Goal: Task Accomplishment & Management: Manage account settings

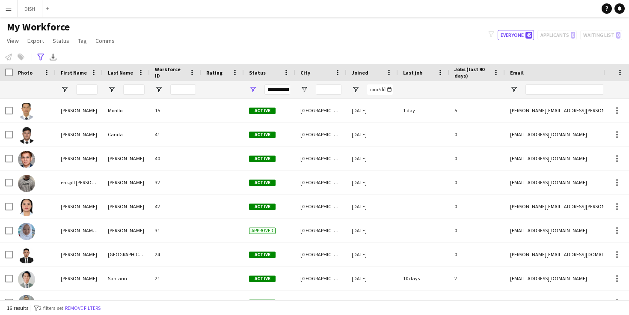
click at [9, 7] on app-icon "Menu" at bounding box center [8, 8] width 7 height 7
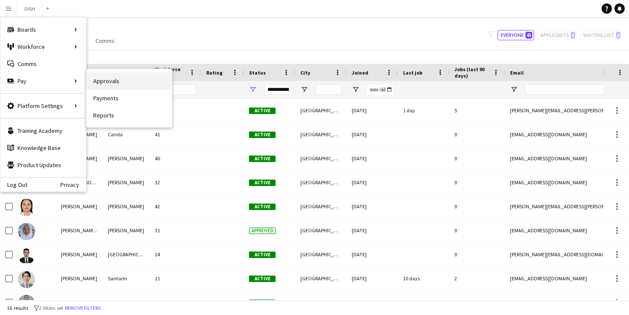
click at [104, 83] on link "Approvals" at bounding box center [129, 80] width 86 height 17
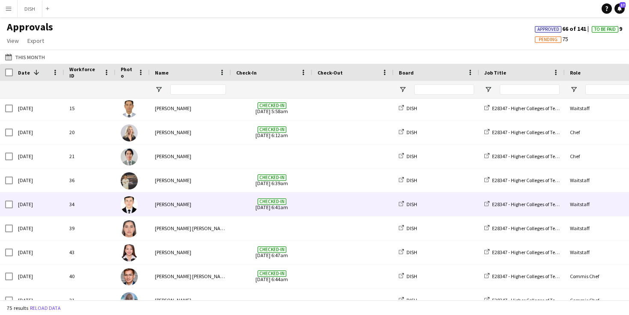
scroll to position [214, 0]
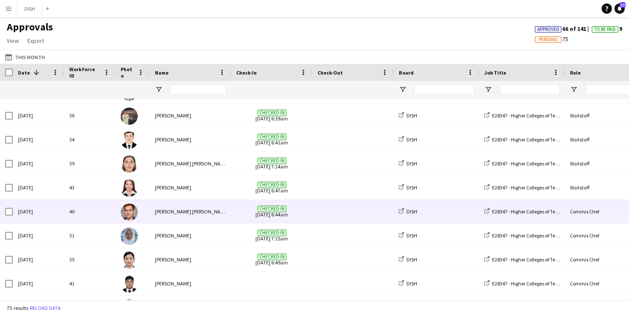
scroll to position [259, 0]
